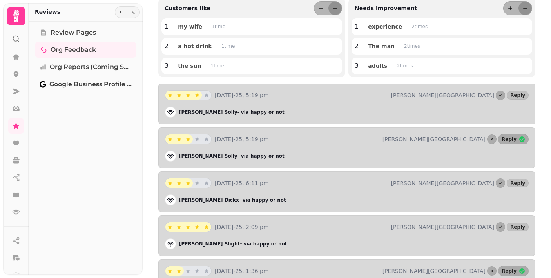
scroll to position [118, 0]
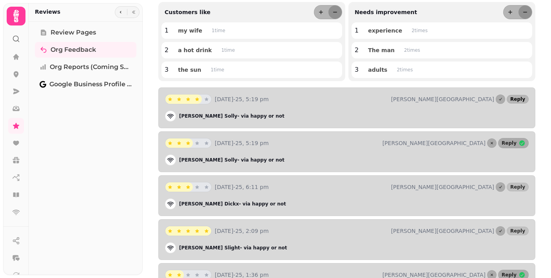
click at [519, 98] on span "Reply" at bounding box center [517, 99] width 15 height 5
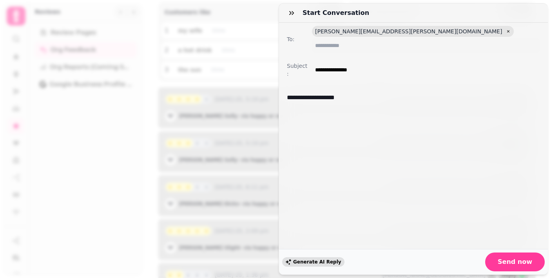
click at [304, 262] on span "Generate AI Reply" at bounding box center [317, 261] width 48 height 5
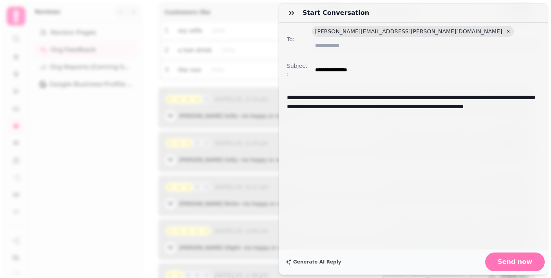
click at [516, 262] on span "Send now" at bounding box center [515, 262] width 34 height 6
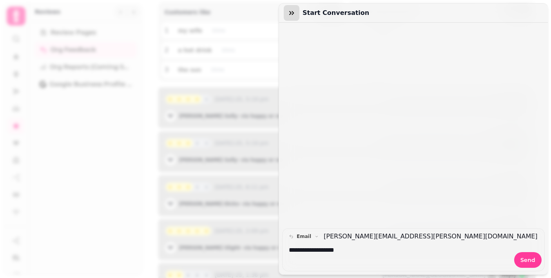
click at [296, 13] on button "button" at bounding box center [292, 13] width 16 height 16
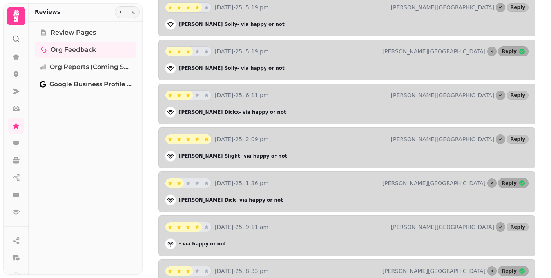
scroll to position [210, 0]
click at [519, 140] on span "Reply" at bounding box center [517, 138] width 15 height 5
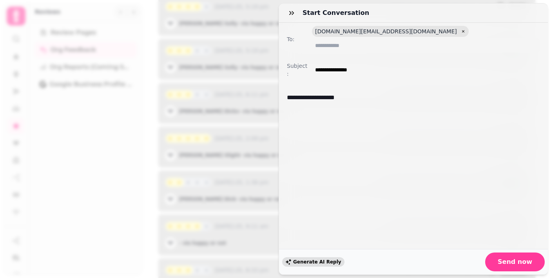
click at [311, 261] on span "Generate AI Reply" at bounding box center [317, 261] width 48 height 5
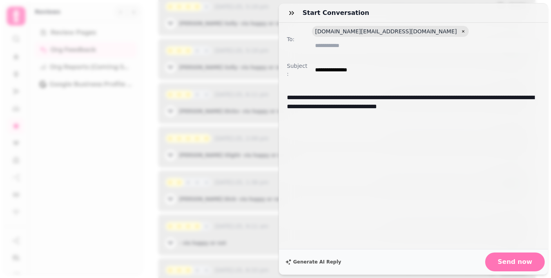
click at [516, 259] on span "Send now" at bounding box center [515, 262] width 34 height 6
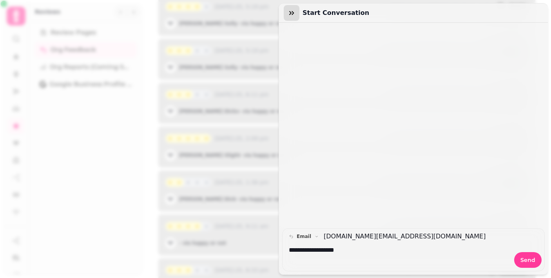
click at [293, 11] on icon "button" at bounding box center [292, 13] width 8 height 8
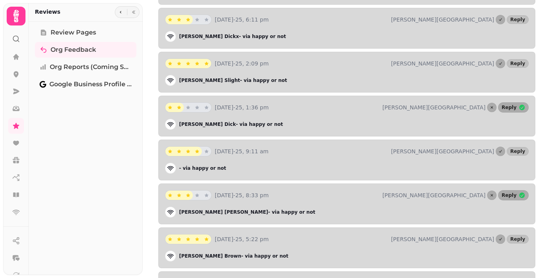
scroll to position [286, 0]
click at [516, 150] on span "Reply" at bounding box center [517, 150] width 15 height 5
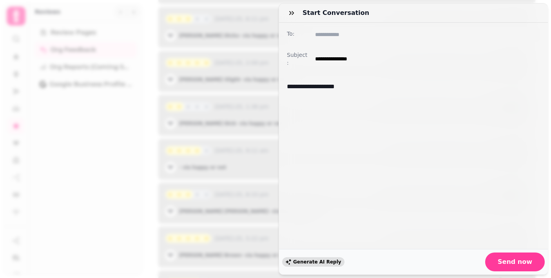
click at [309, 261] on span "Generate AI Reply" at bounding box center [317, 261] width 48 height 5
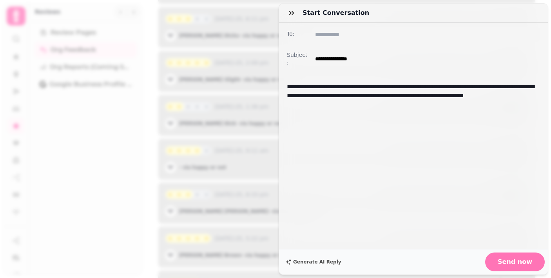
click at [511, 259] on span "Send now" at bounding box center [515, 262] width 34 height 6
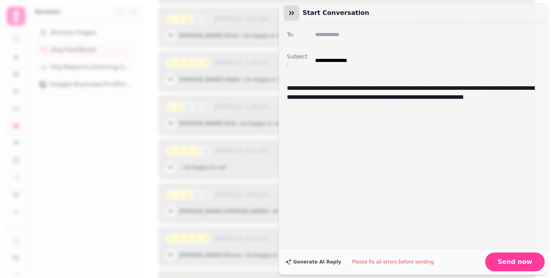
click at [293, 12] on icon "button" at bounding box center [292, 13] width 8 height 8
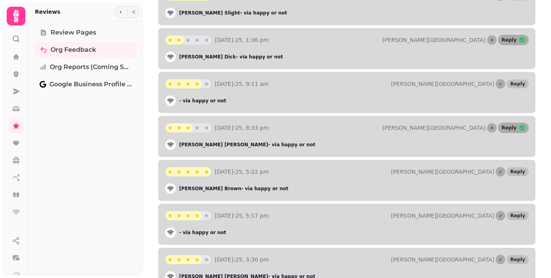
scroll to position [358, 0]
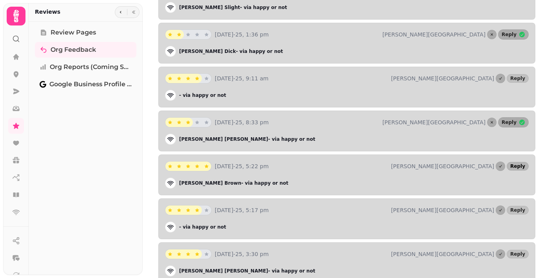
click at [521, 167] on span "Reply" at bounding box center [517, 166] width 15 height 5
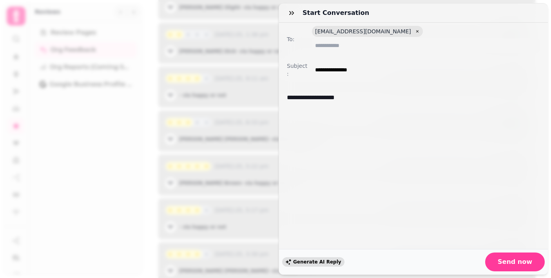
click at [315, 263] on span "Generate AI Reply" at bounding box center [317, 261] width 48 height 5
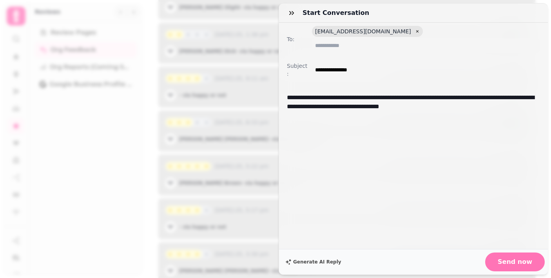
click at [510, 261] on span "Send now" at bounding box center [515, 262] width 34 height 6
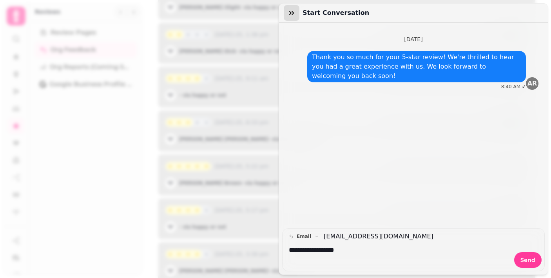
click at [290, 13] on icon "button" at bounding box center [292, 13] width 8 height 8
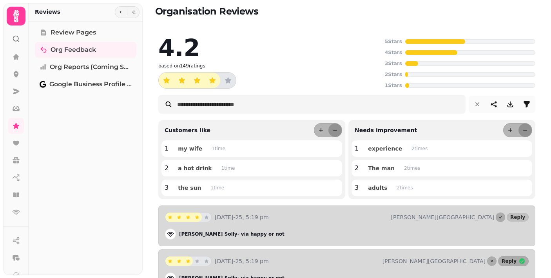
scroll to position [0, 0]
